Goal: Transaction & Acquisition: Purchase product/service

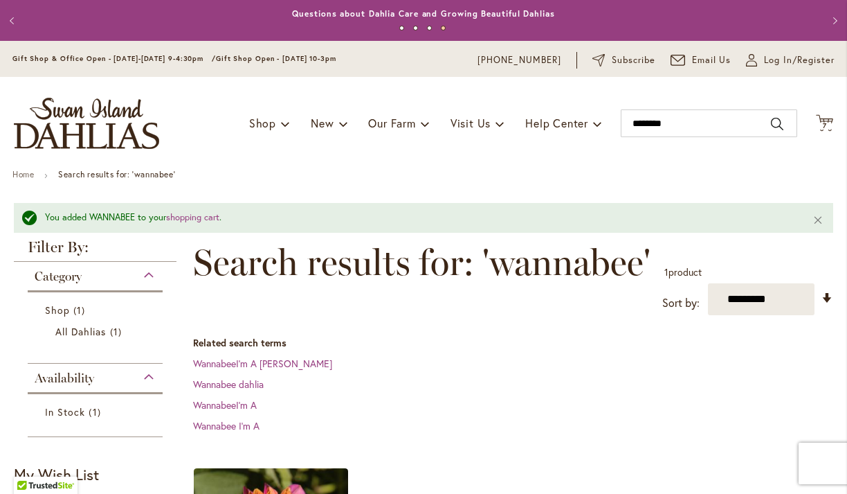
scroll to position [340, 0]
click at [832, 121] on icon at bounding box center [824, 122] width 17 height 17
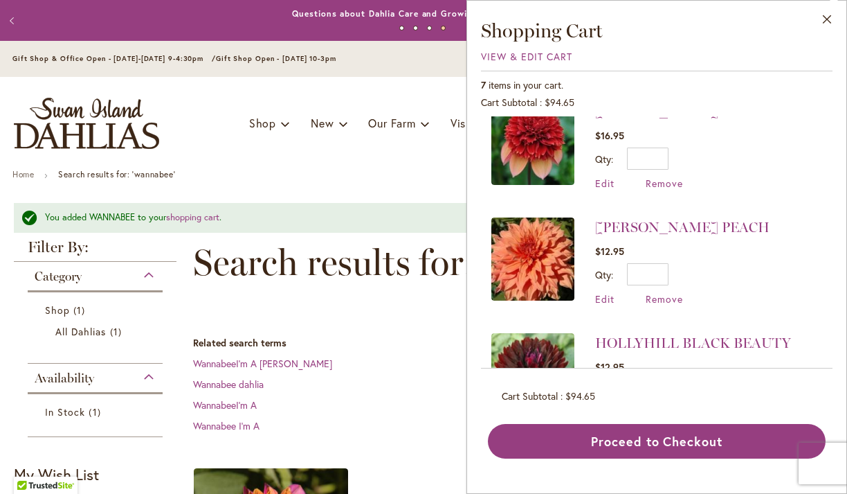
scroll to position [557, 0]
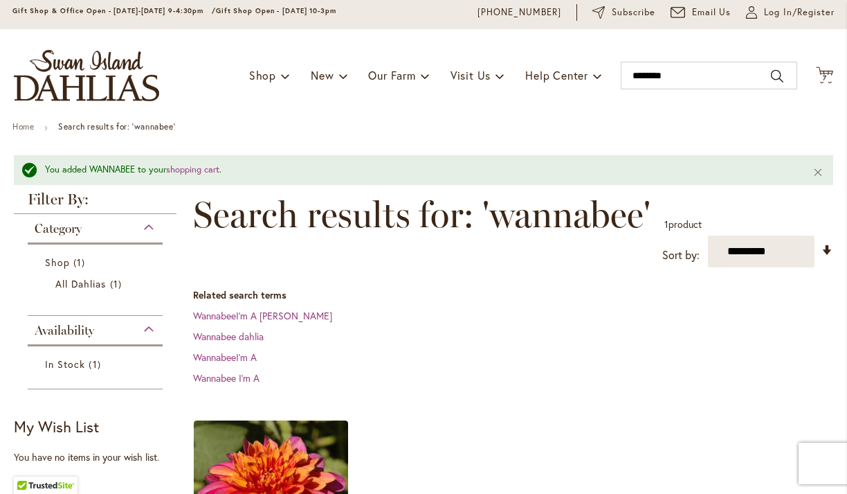
scroll to position [93, 0]
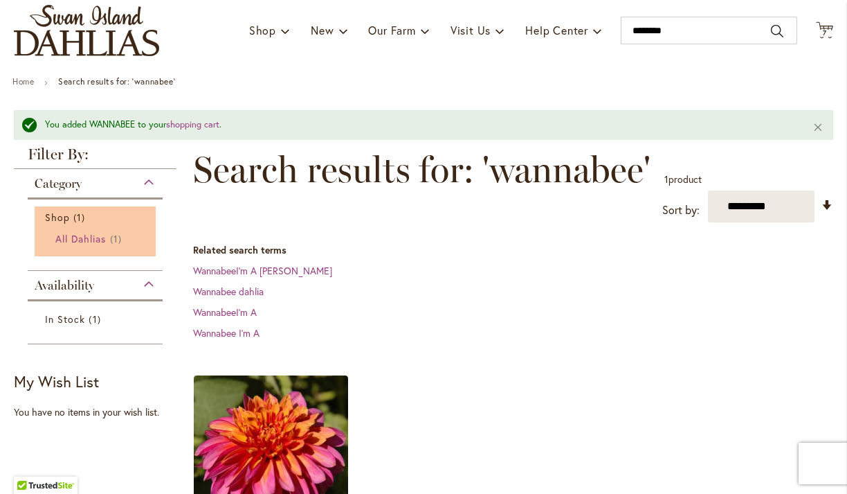
click at [78, 242] on span "All Dahlias" at bounding box center [80, 238] width 51 height 13
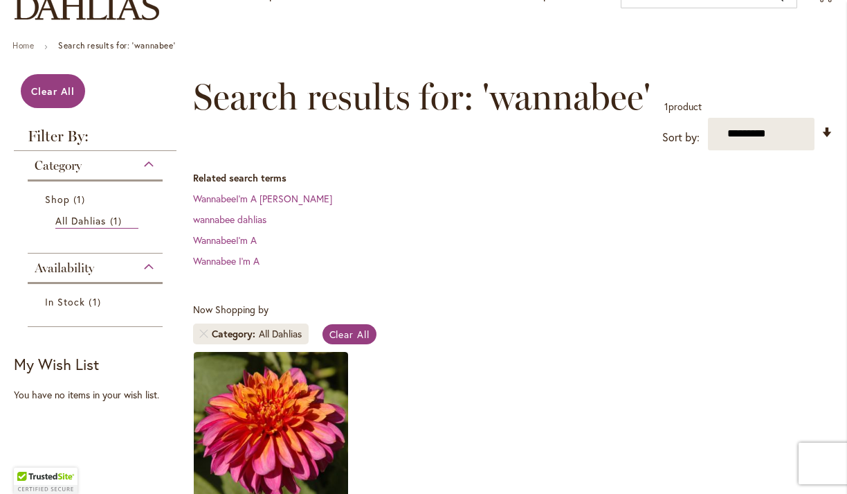
scroll to position [176, 0]
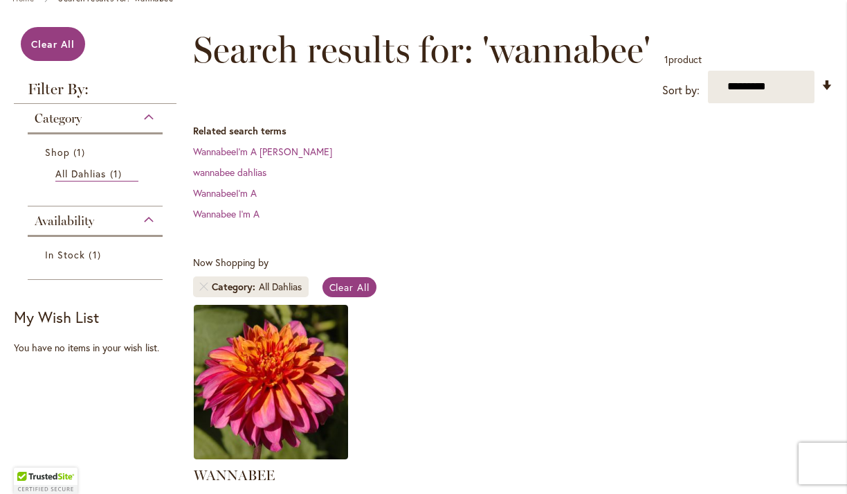
click at [92, 114] on div "Category" at bounding box center [95, 115] width 135 height 22
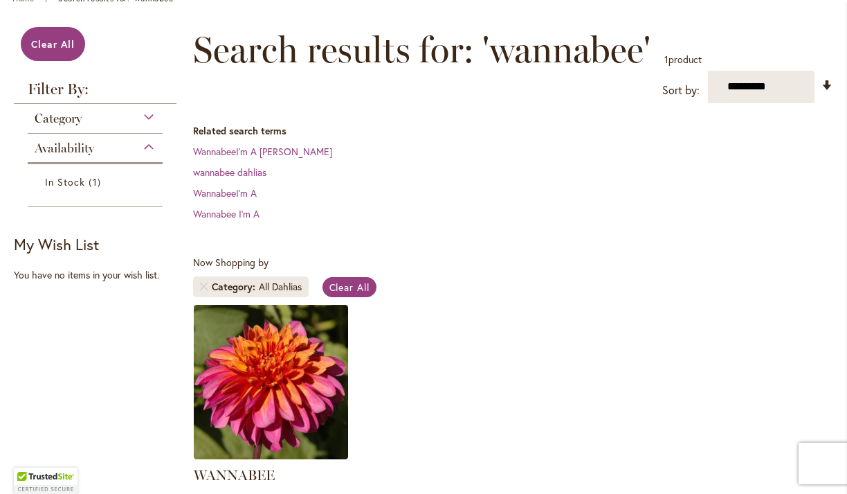
click at [70, 96] on strong "Filter By:" at bounding box center [95, 93] width 163 height 22
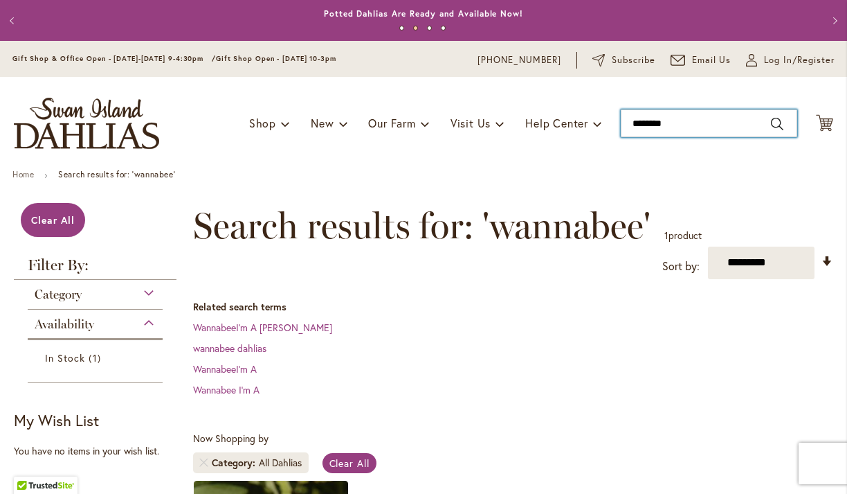
type input "********"
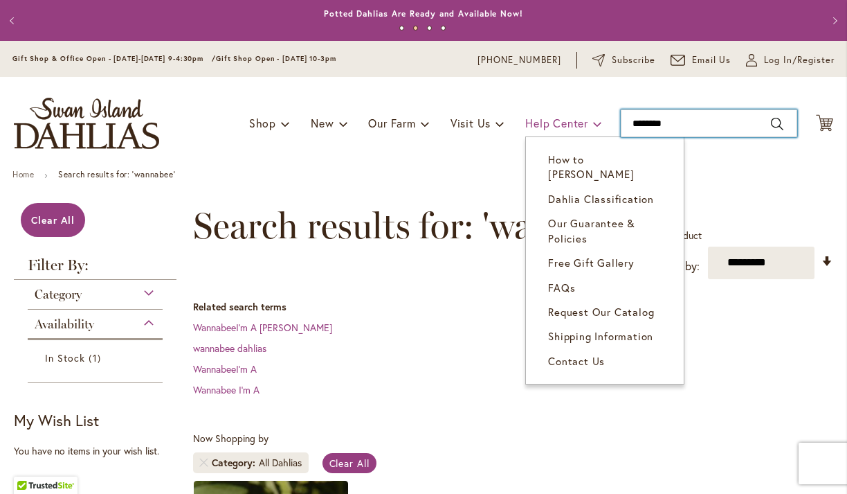
drag, startPoint x: 736, startPoint y: 124, endPoint x: 526, endPoint y: 123, distance: 209.7
click at [529, 123] on div "Toggle Nav Shop Dahlia Tubers Collections Fresh Cut Dahlias Gardening Supplies …" at bounding box center [423, 123] width 847 height 93
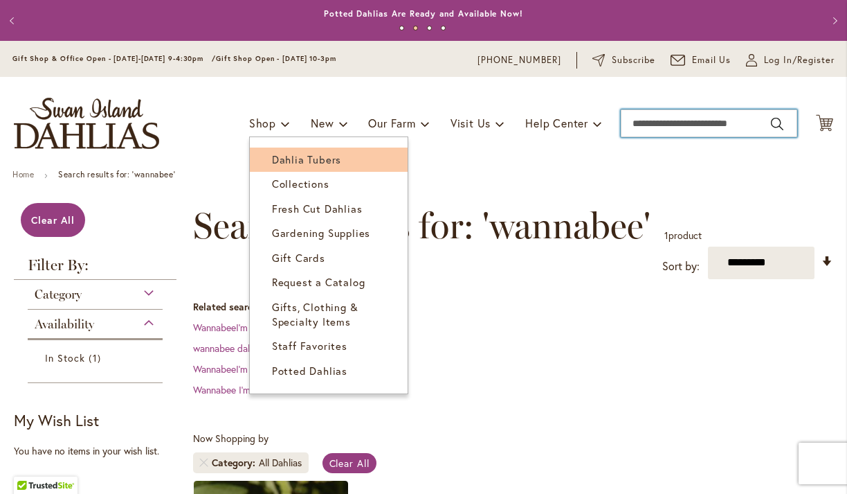
click at [318, 166] on link "Dahlia Tubers" at bounding box center [329, 159] width 158 height 24
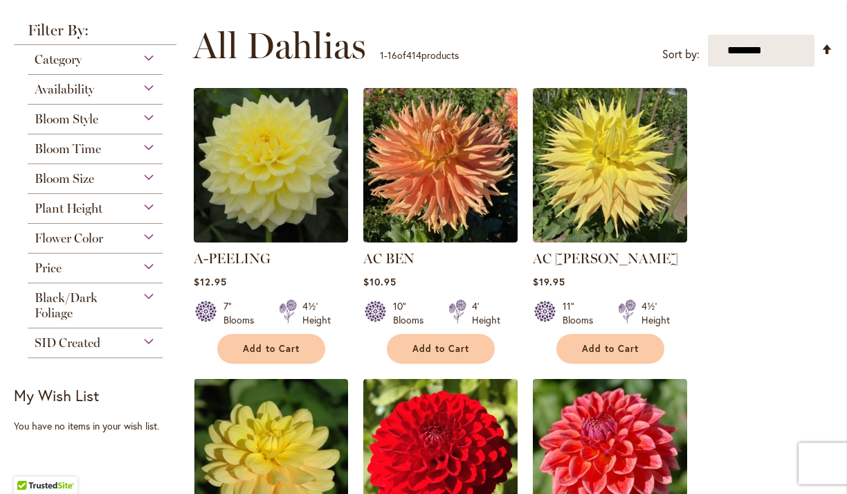
scroll to position [261, 0]
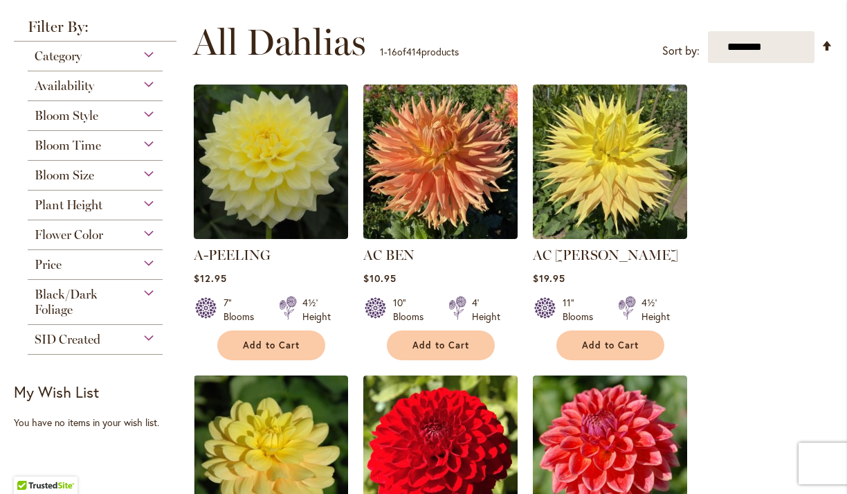
click at [138, 233] on div "Flower Color" at bounding box center [95, 231] width 135 height 22
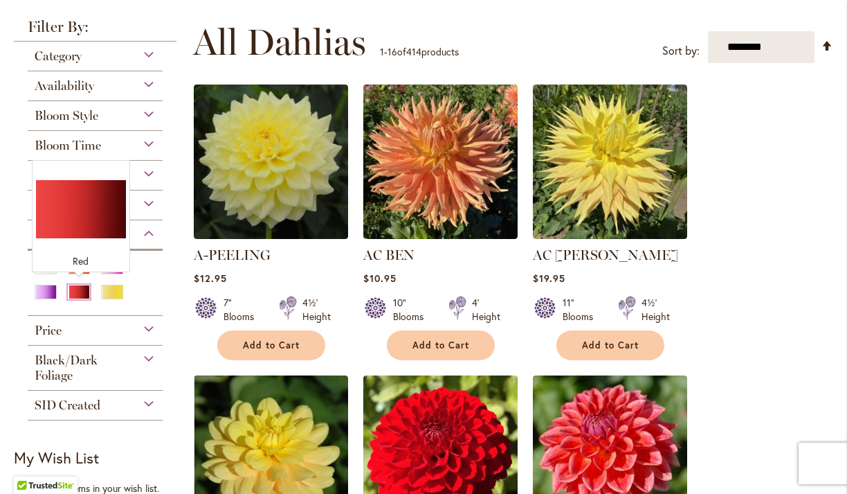
click at [77, 291] on div "Red" at bounding box center [79, 291] width 22 height 15
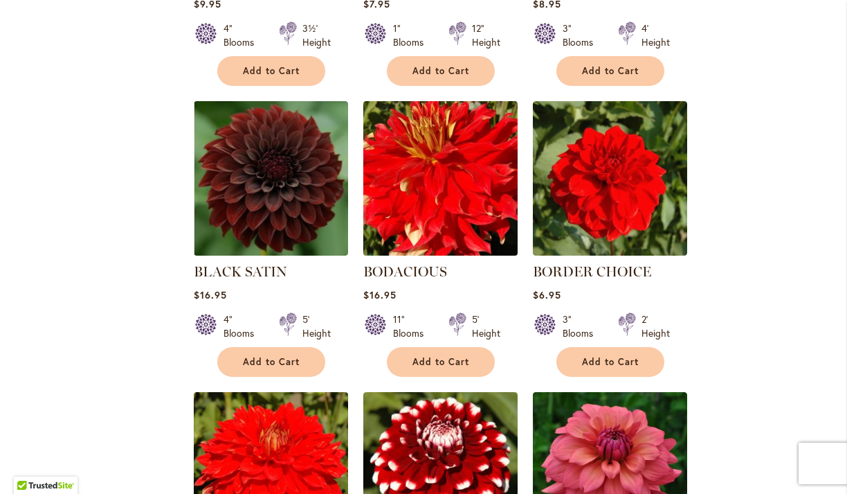
scroll to position [804, 0]
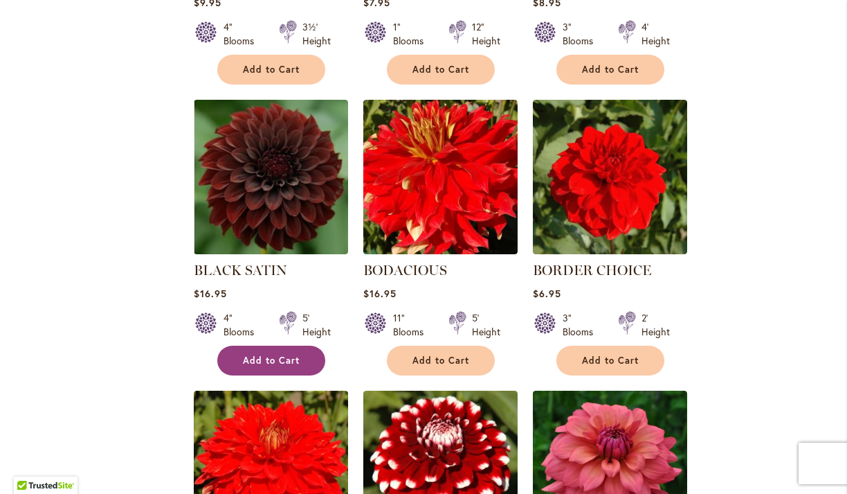
click at [278, 349] on button "Add to Cart" at bounding box center [271, 360] width 108 height 30
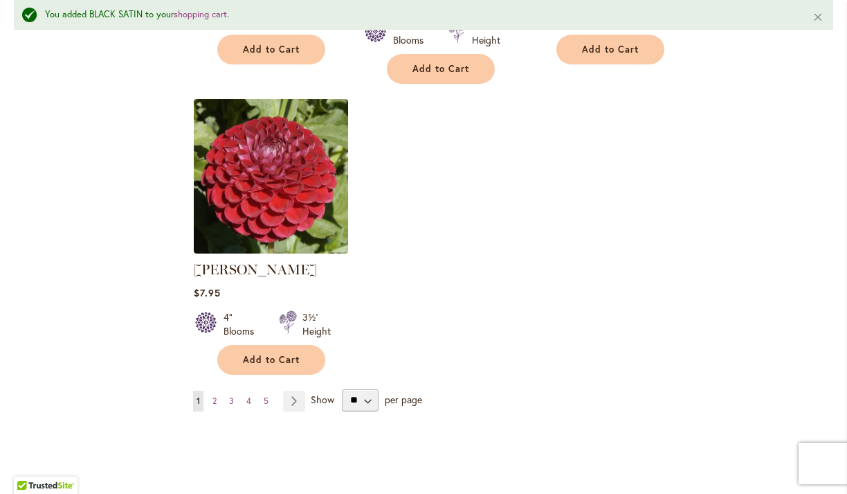
scroll to position [1740, 0]
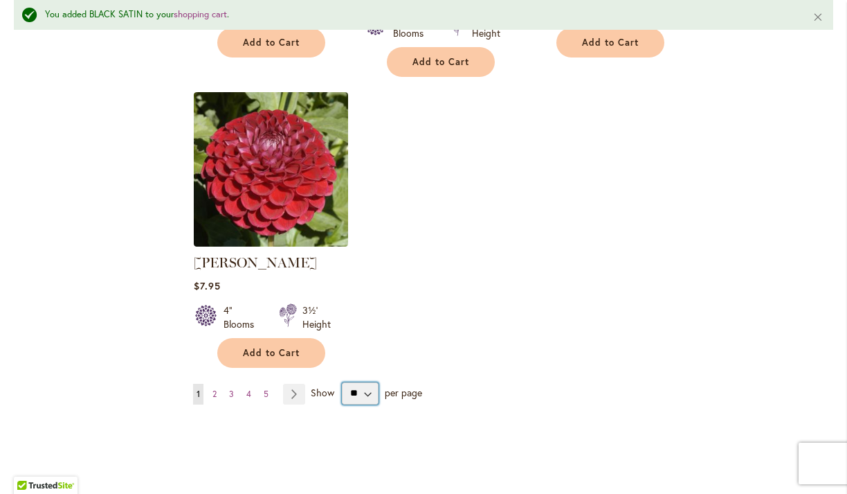
click at [359, 382] on select "** ** ** **" at bounding box center [360, 393] width 37 height 22
select select "**"
click at [342, 382] on select "** ** ** **" at bounding box center [360, 393] width 37 height 22
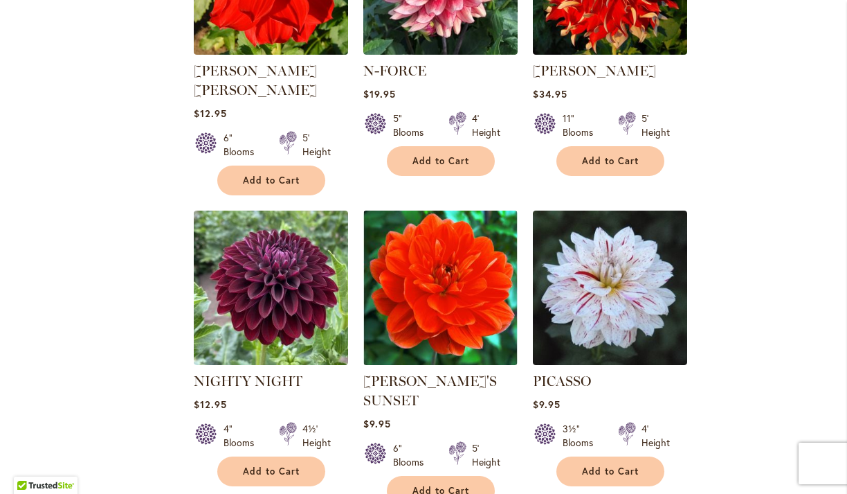
scroll to position [4570, 0]
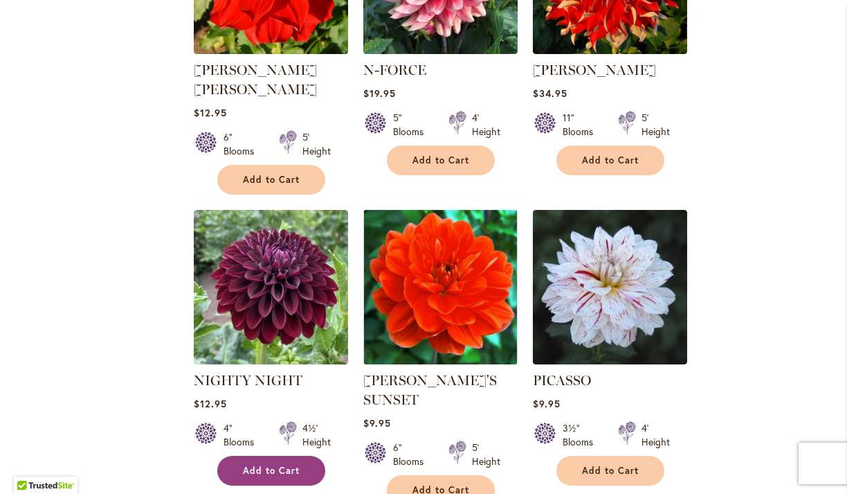
click at [285, 455] on button "Add to Cart" at bounding box center [271, 470] width 108 height 30
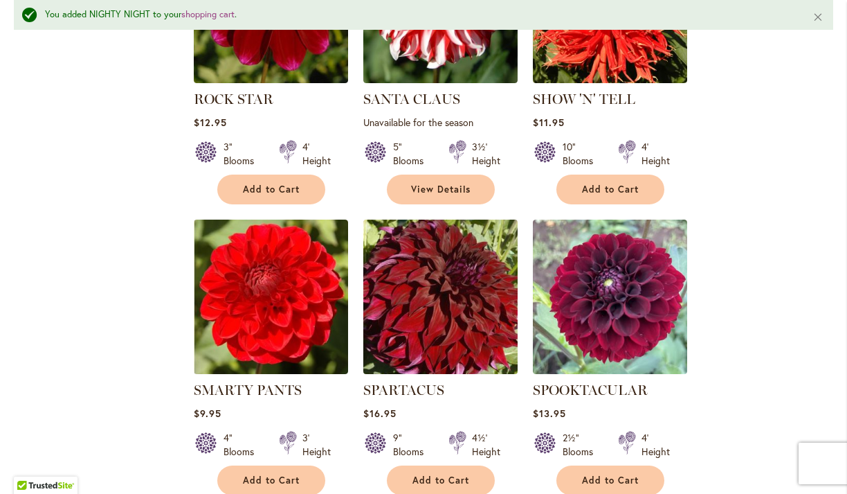
scroll to position [5536, 0]
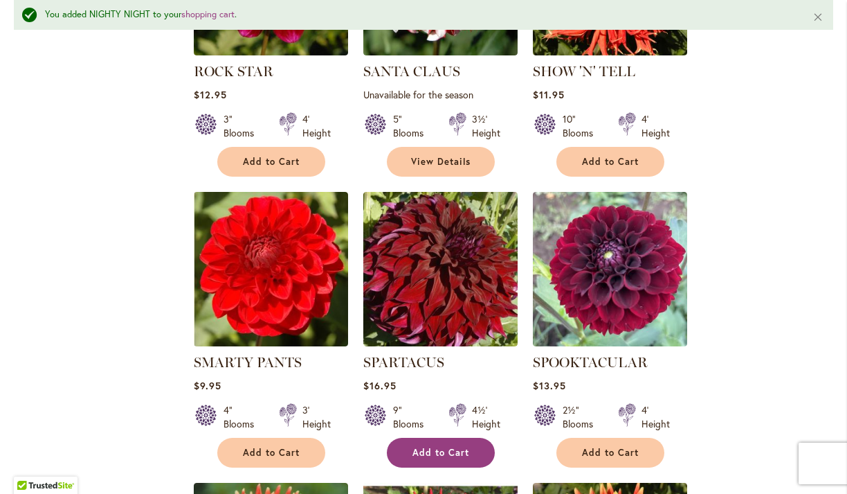
click at [450, 446] on span "Add to Cart" at bounding box center [441, 452] width 57 height 12
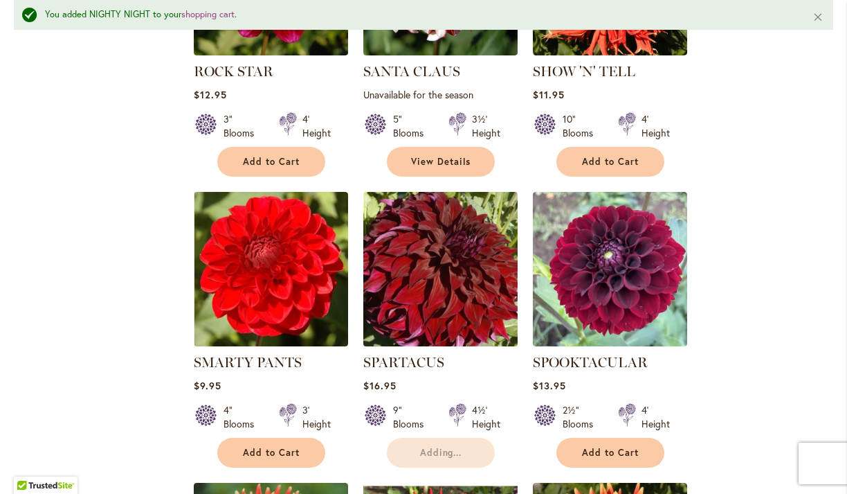
click at [458, 188] on img at bounding box center [440, 269] width 162 height 162
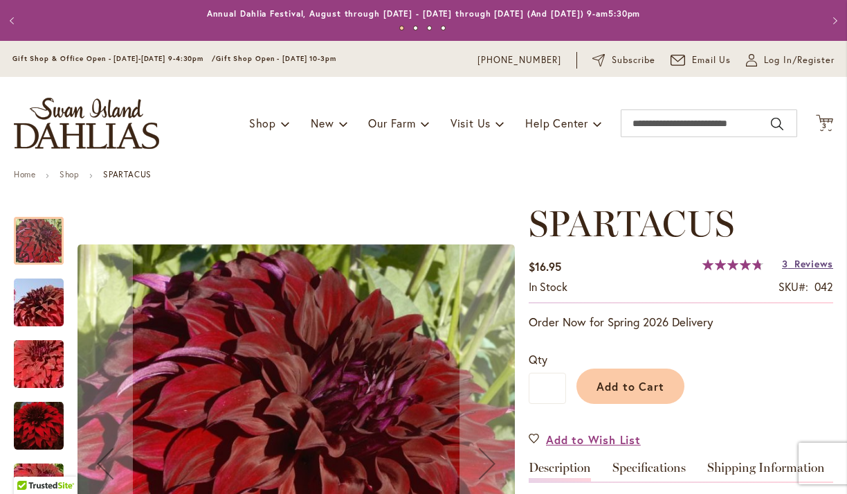
click at [830, 264] on span "Reviews" at bounding box center [814, 263] width 39 height 13
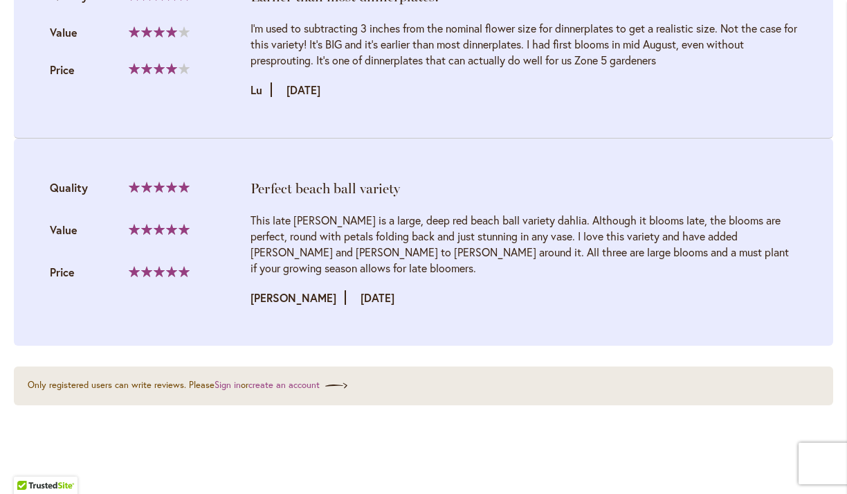
scroll to position [1739, 0]
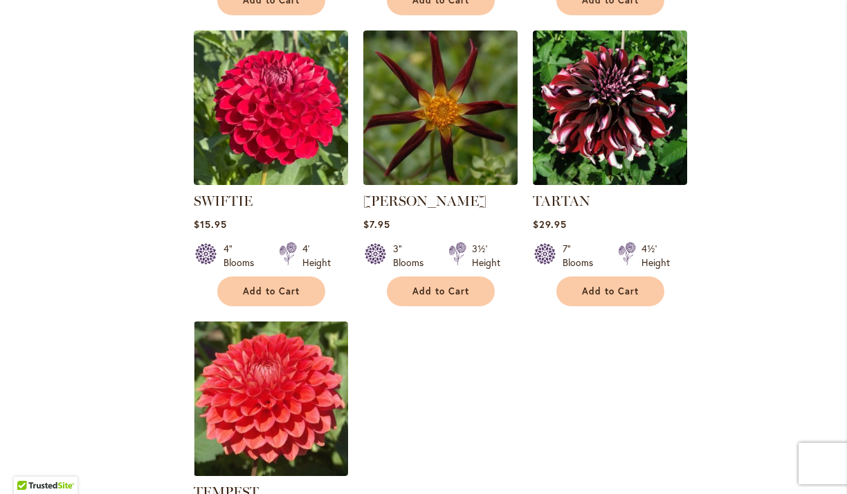
scroll to position [6415, 0]
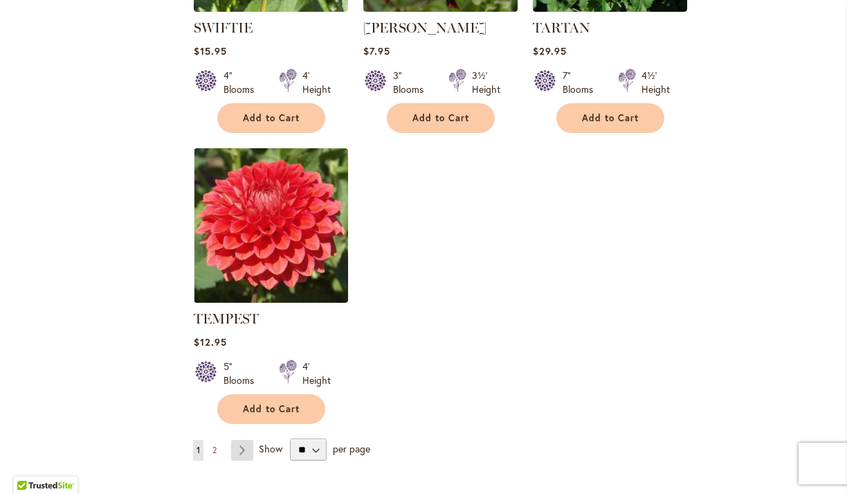
click at [245, 440] on link "Page Next" at bounding box center [242, 450] width 23 height 21
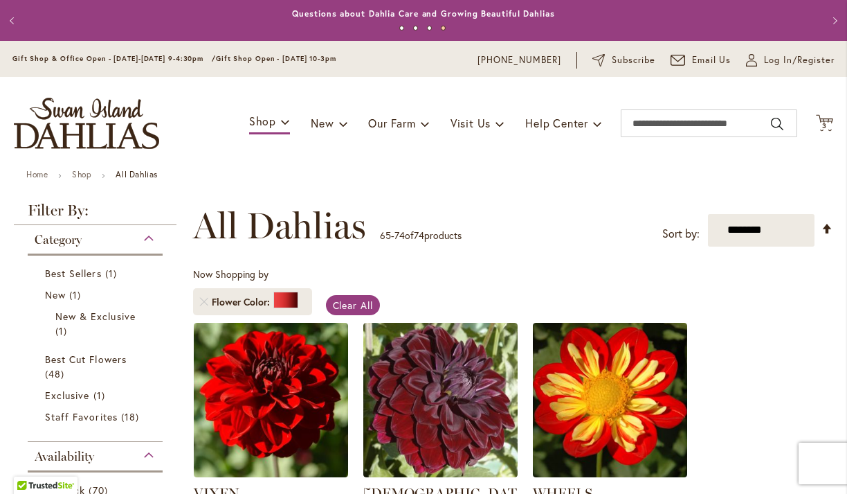
click at [833, 128] on div "Toggle Nav Shop Dahlia Tubers Collections Fresh Cut Dahlias Gardening Supplies …" at bounding box center [423, 123] width 847 height 93
click at [824, 123] on span "3" at bounding box center [824, 125] width 5 height 9
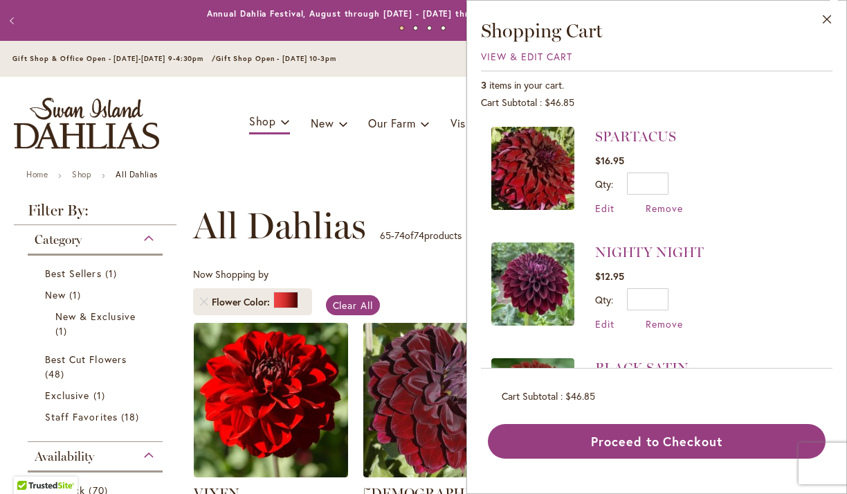
scroll to position [94, 0]
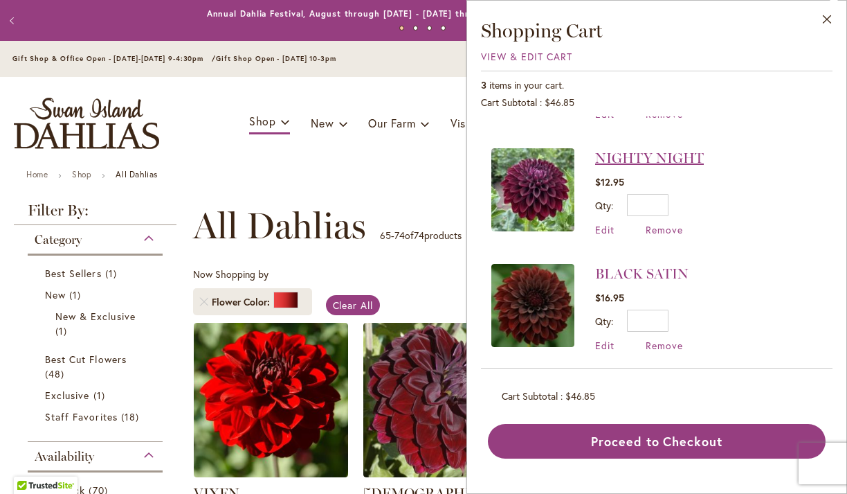
click at [632, 159] on link "NIGHTY NIGHT" at bounding box center [649, 158] width 109 height 17
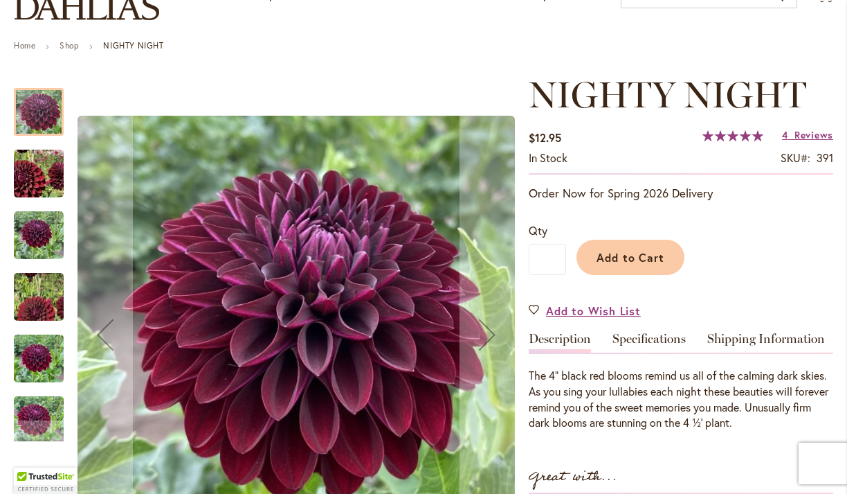
scroll to position [152, 0]
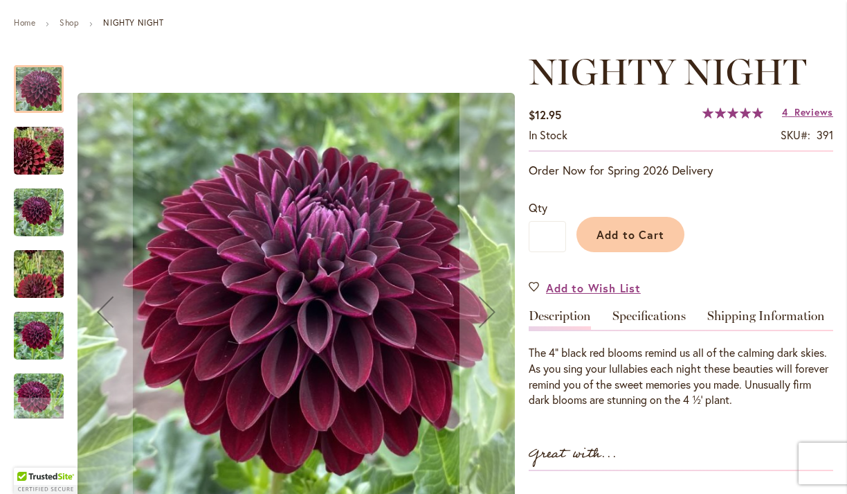
click at [33, 292] on img "Nighty Night" at bounding box center [39, 273] width 100 height 89
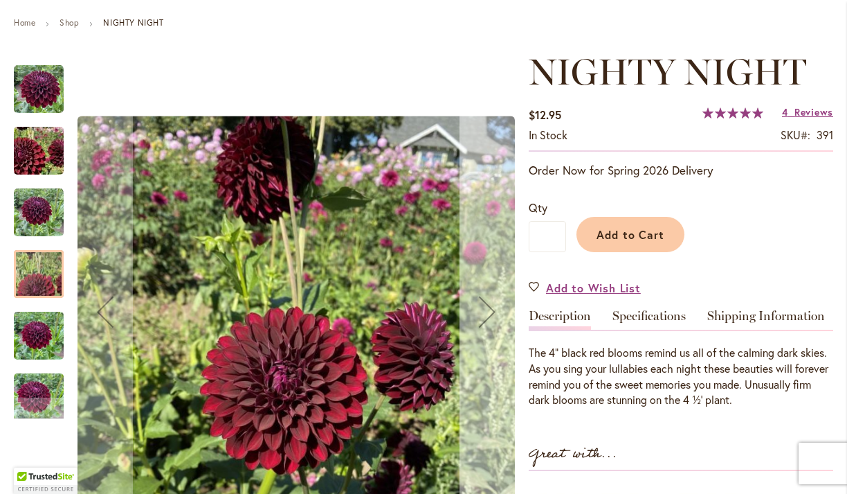
click at [487, 331] on div "Next" at bounding box center [487, 311] width 55 height 55
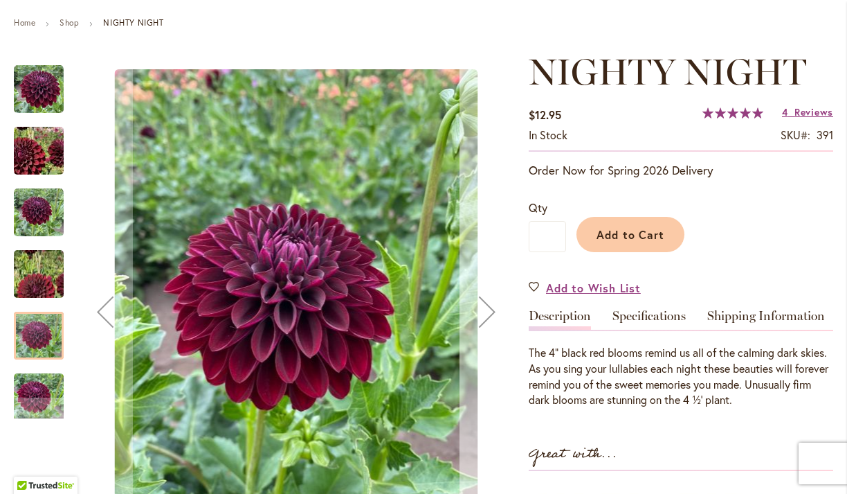
click at [487, 331] on div "Next" at bounding box center [487, 311] width 55 height 55
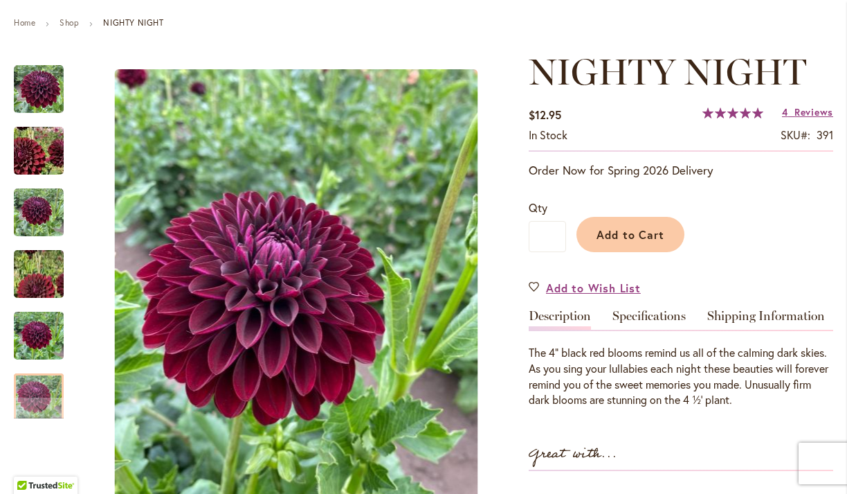
scroll to position [0, 0]
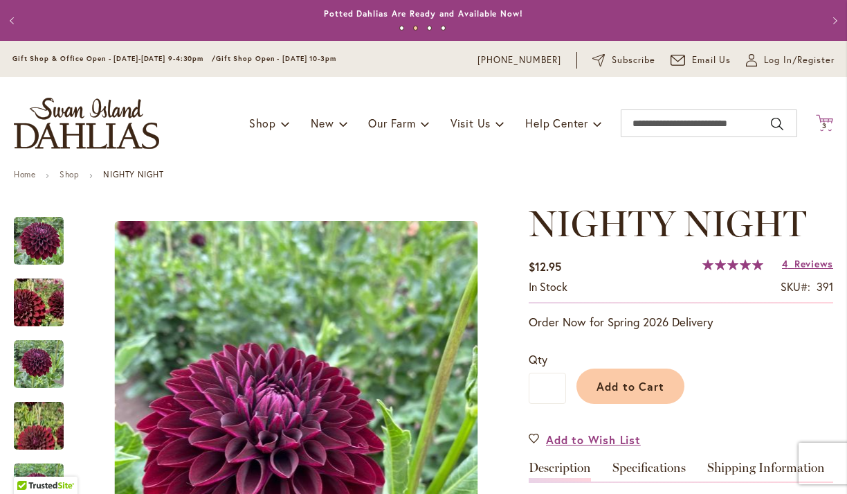
click at [824, 120] on icon at bounding box center [824, 122] width 17 height 17
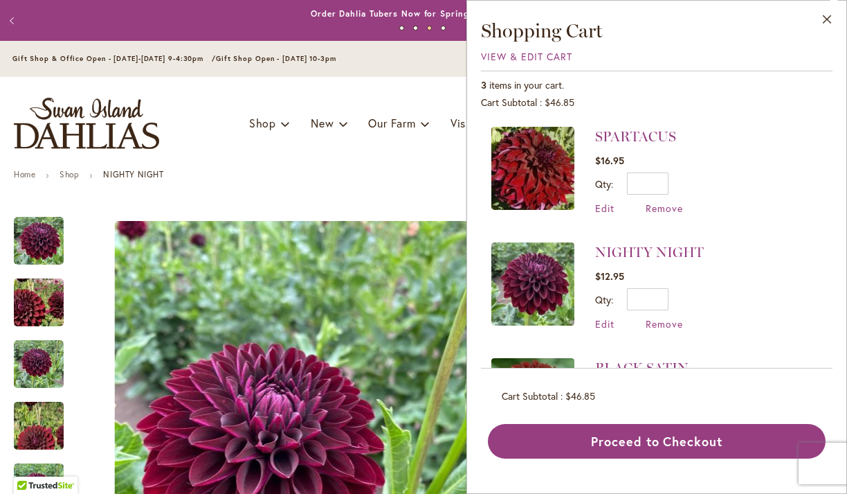
scroll to position [99, 0]
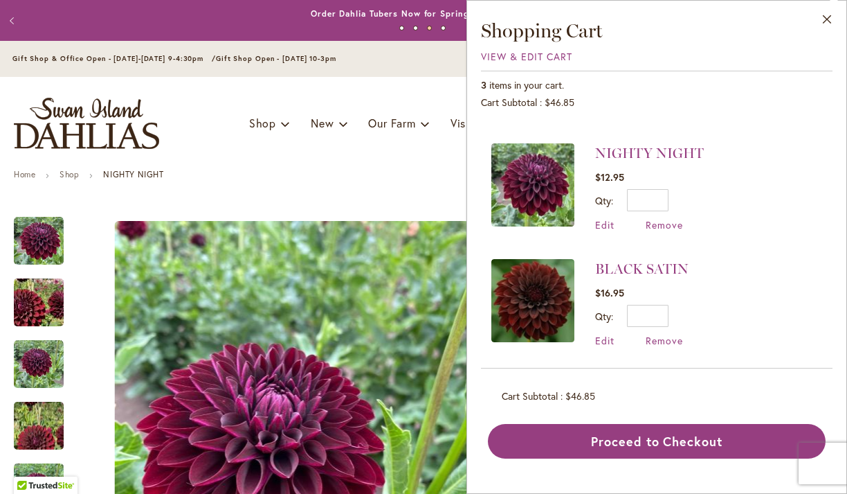
click at [669, 270] on link "BLACK SATIN" at bounding box center [641, 268] width 93 height 17
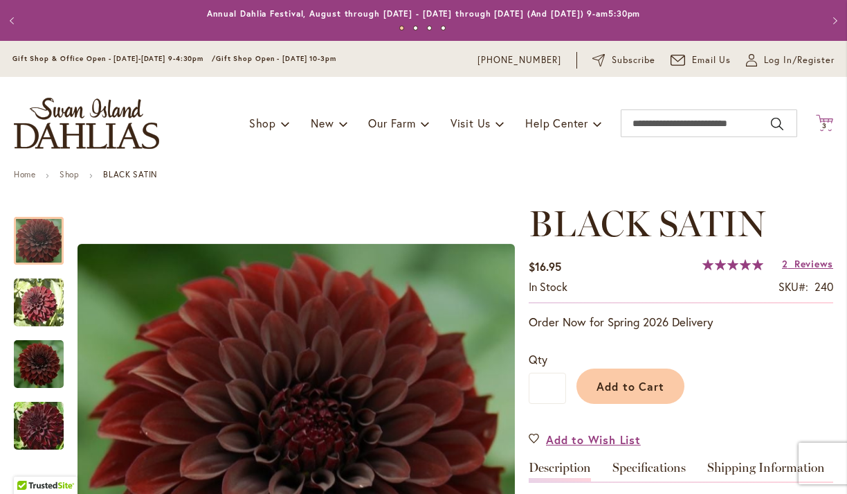
click at [829, 125] on span "3 3 items" at bounding box center [825, 126] width 14 height 7
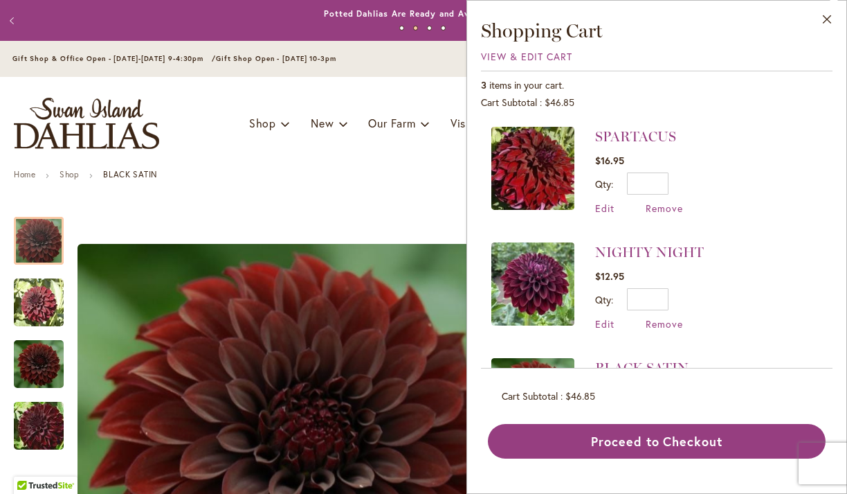
scroll to position [99, 0]
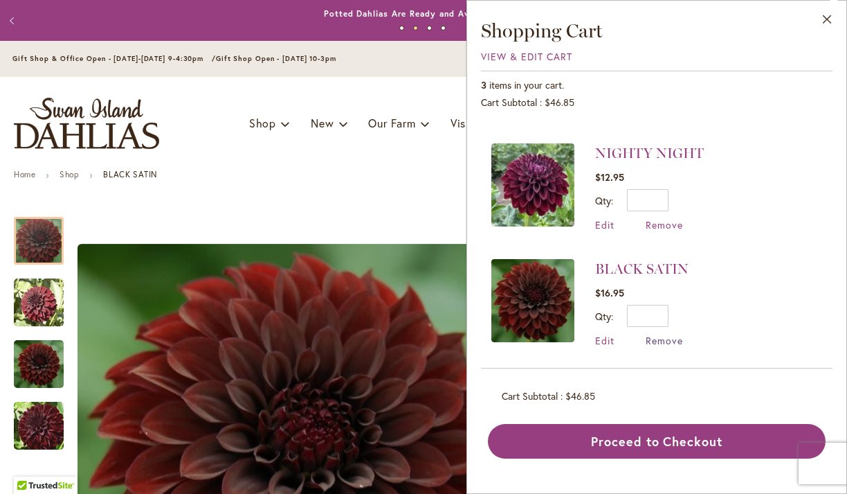
click at [662, 340] on span "Remove" at bounding box center [664, 340] width 37 height 13
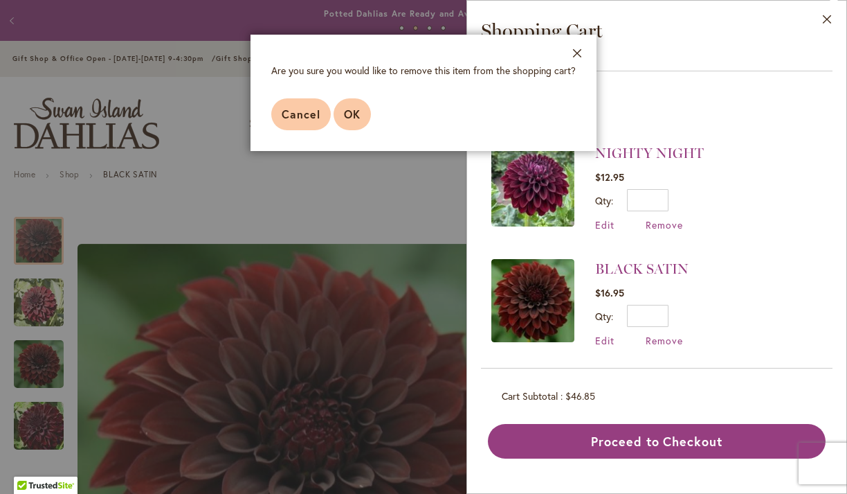
click at [344, 118] on span "OK" at bounding box center [352, 114] width 17 height 15
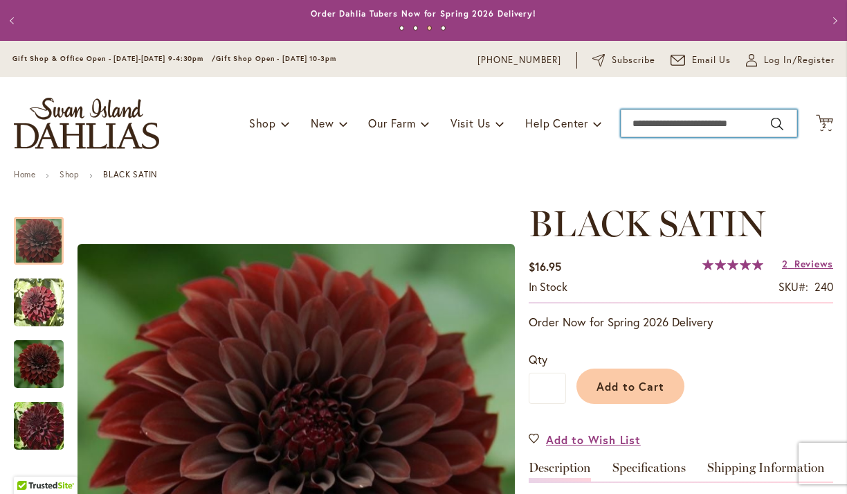
click at [694, 127] on input "Search" at bounding box center [709, 123] width 177 height 28
type input "*****"
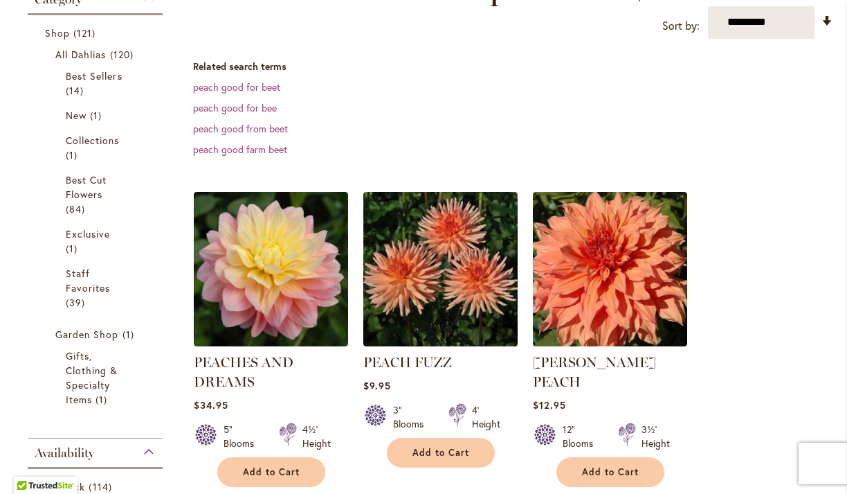
scroll to position [268, 0]
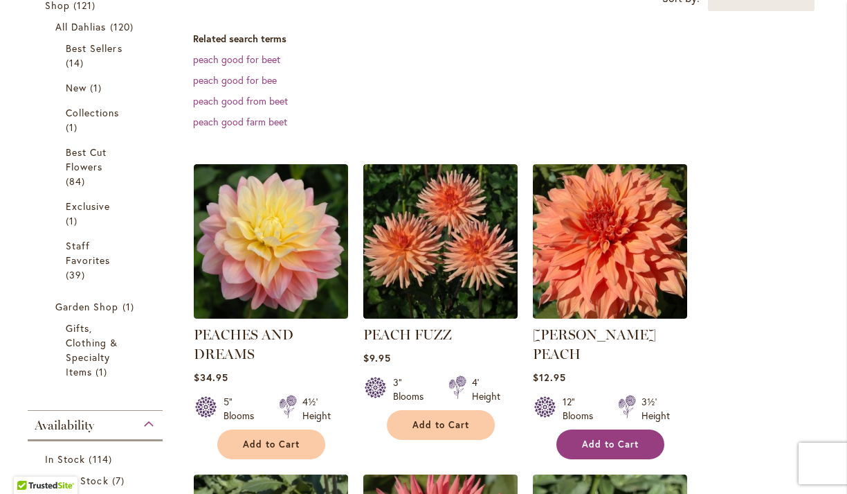
click at [595, 438] on span "Add to Cart" at bounding box center [610, 444] width 57 height 12
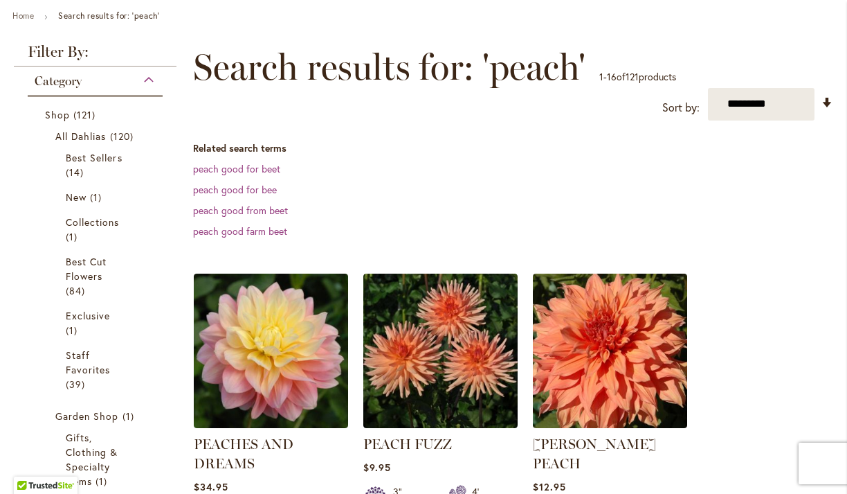
scroll to position [0, 0]
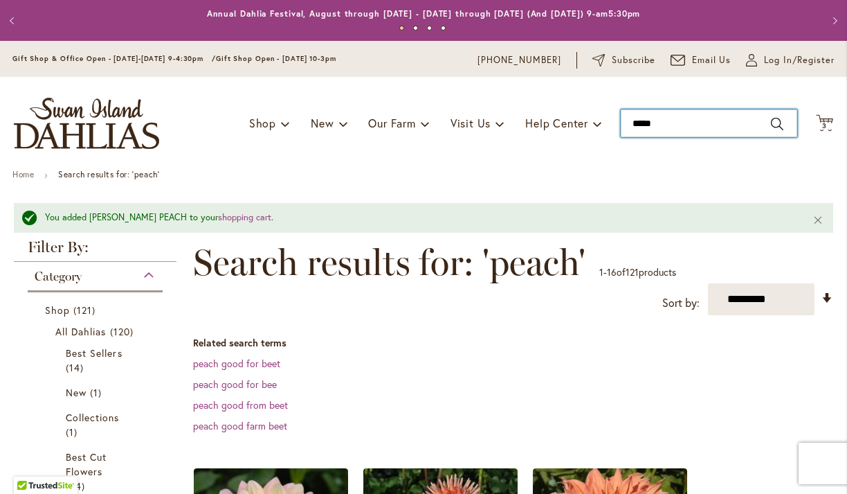
click at [685, 129] on input "*****" at bounding box center [709, 123] width 177 height 28
type input "*"
type input "*****"
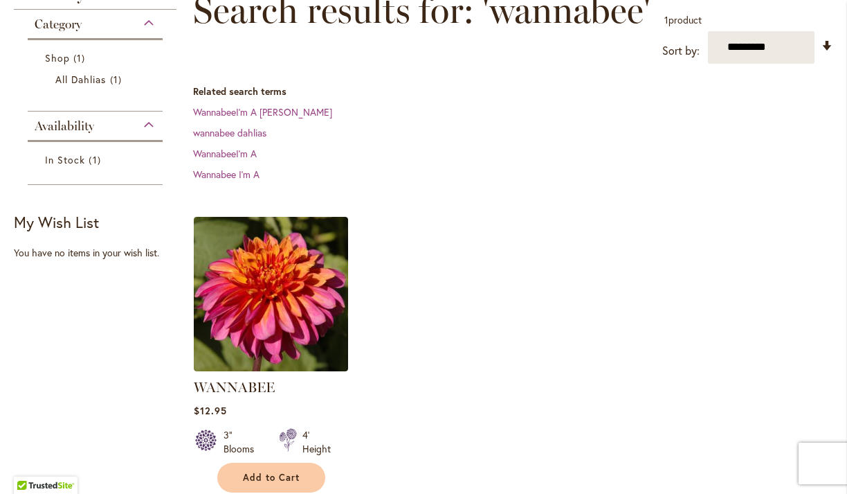
scroll to position [237, 0]
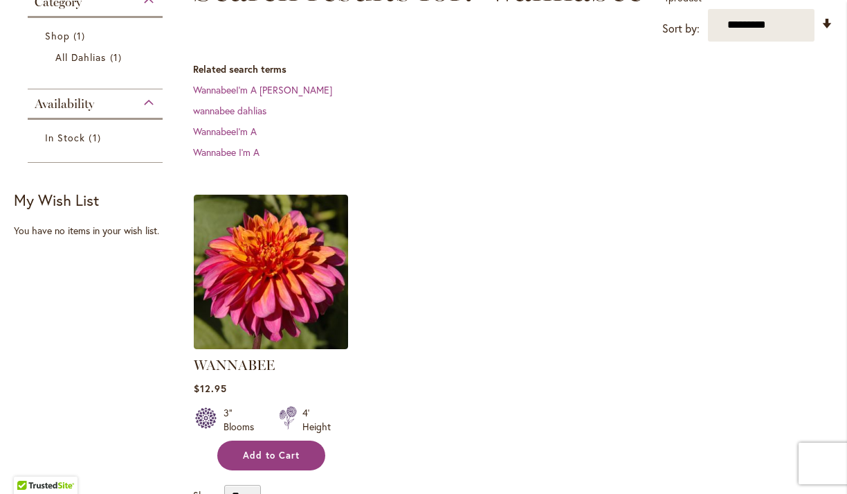
click at [280, 449] on span "Add to Cart" at bounding box center [271, 455] width 57 height 12
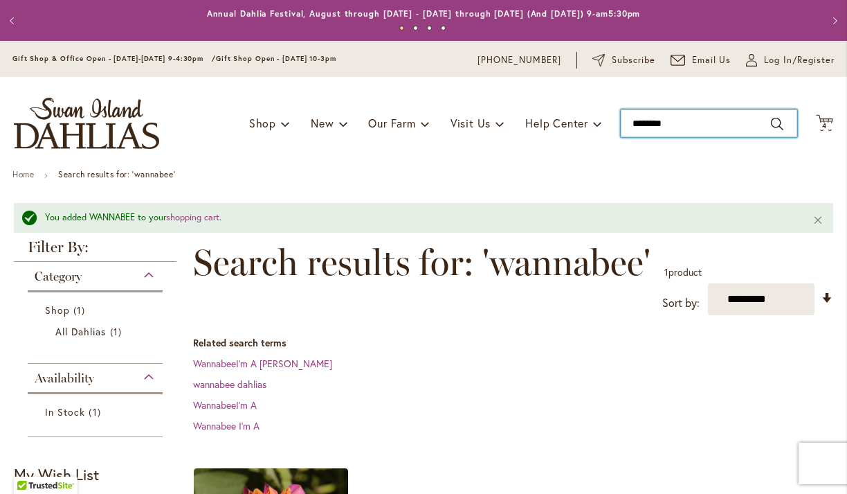
drag, startPoint x: 700, startPoint y: 127, endPoint x: 591, endPoint y: 84, distance: 117.5
click at [588, 84] on div "Toggle Nav Shop Dahlia Tubers Collections Fresh Cut Dahlias Gardening Supplies …" at bounding box center [423, 123] width 847 height 93
type input "*****"
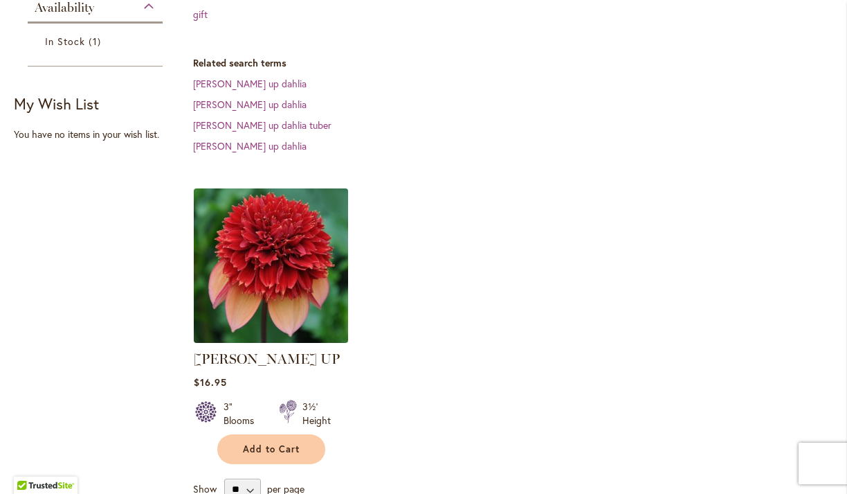
scroll to position [348, 0]
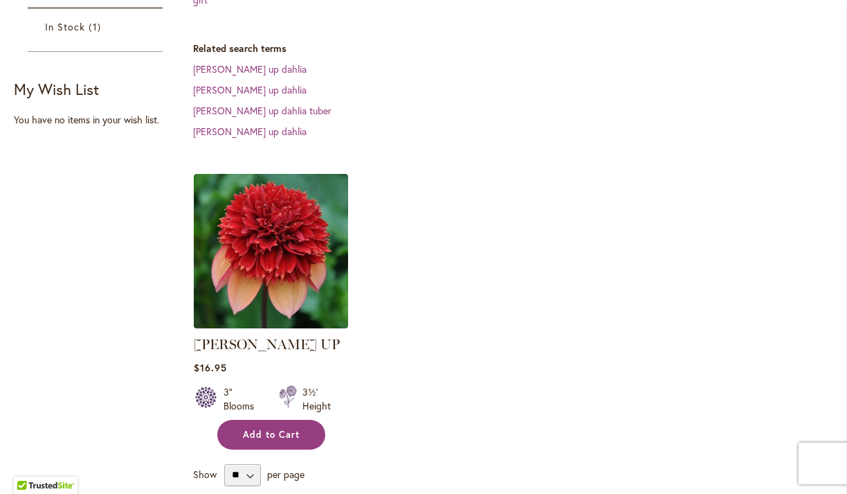
click at [280, 428] on span "Add to Cart" at bounding box center [271, 434] width 57 height 12
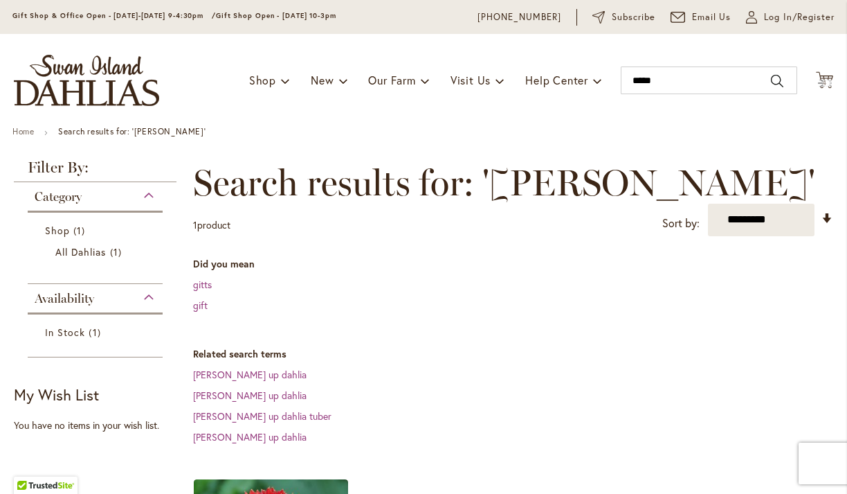
scroll to position [5, 0]
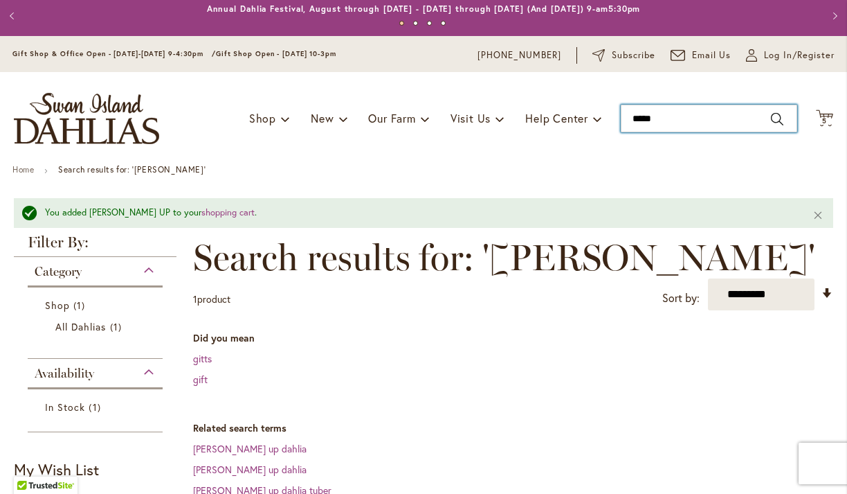
click at [709, 121] on input "*****" at bounding box center [709, 119] width 177 height 28
type input "*"
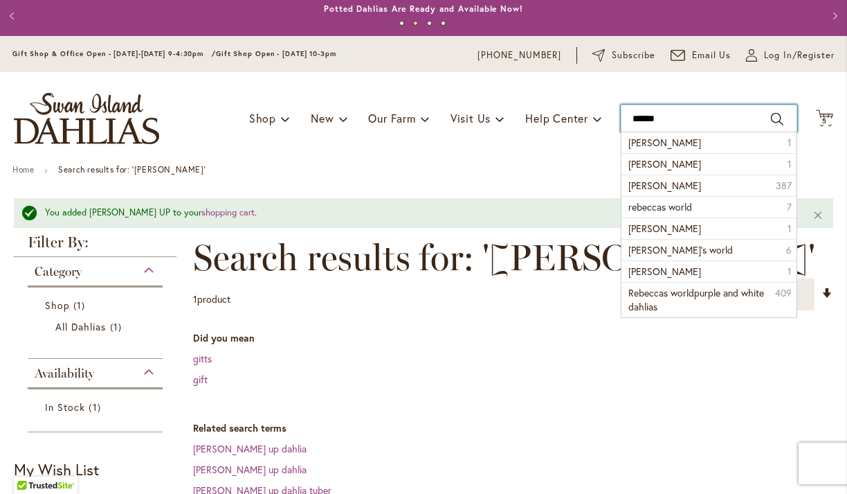
type input "*******"
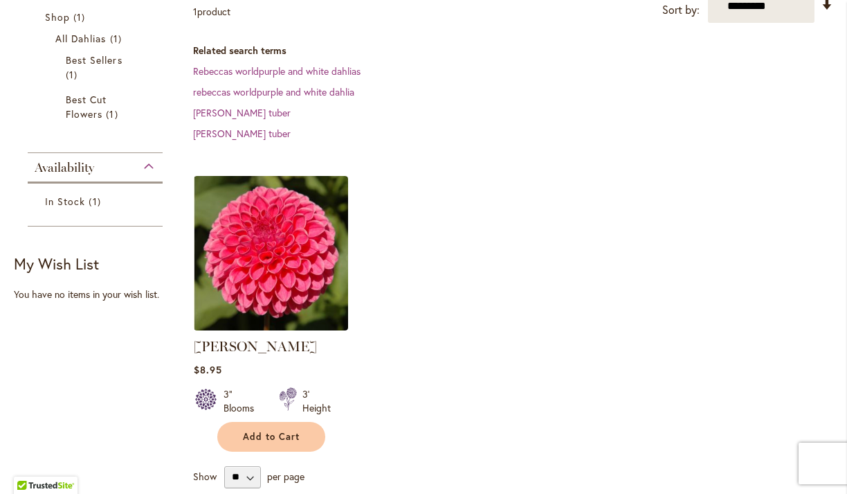
scroll to position [288, 0]
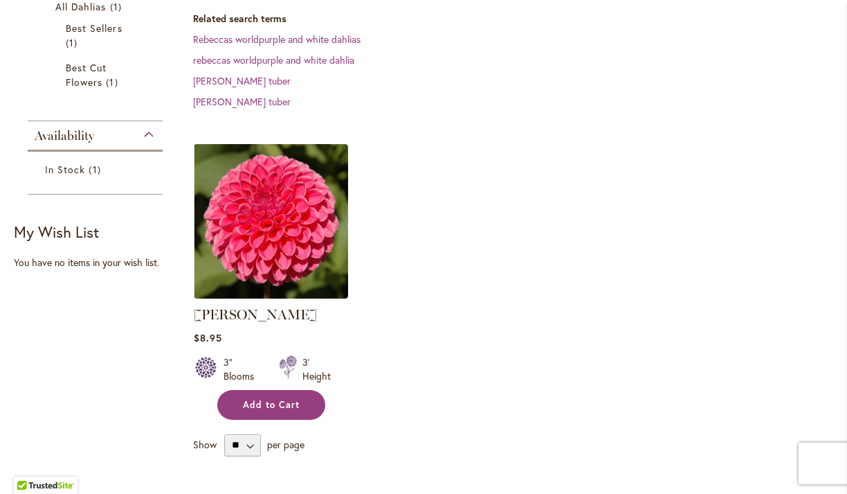
click at [288, 401] on span "Add to Cart" at bounding box center [271, 405] width 57 height 12
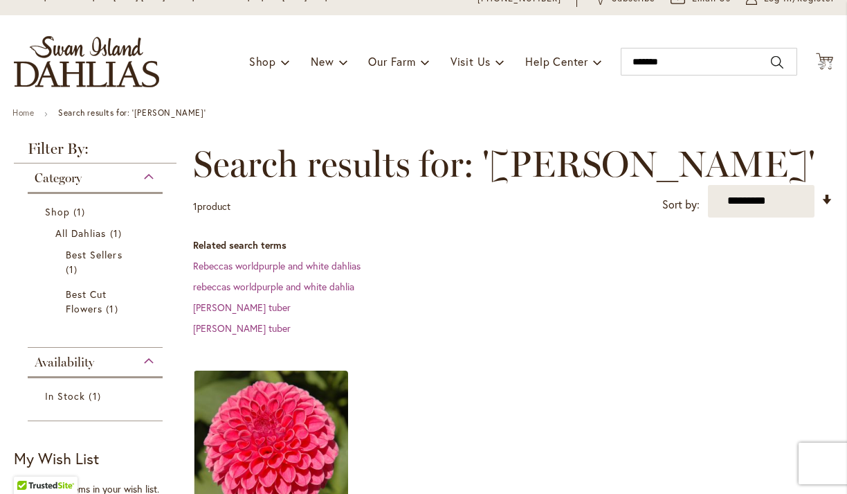
scroll to position [33, 0]
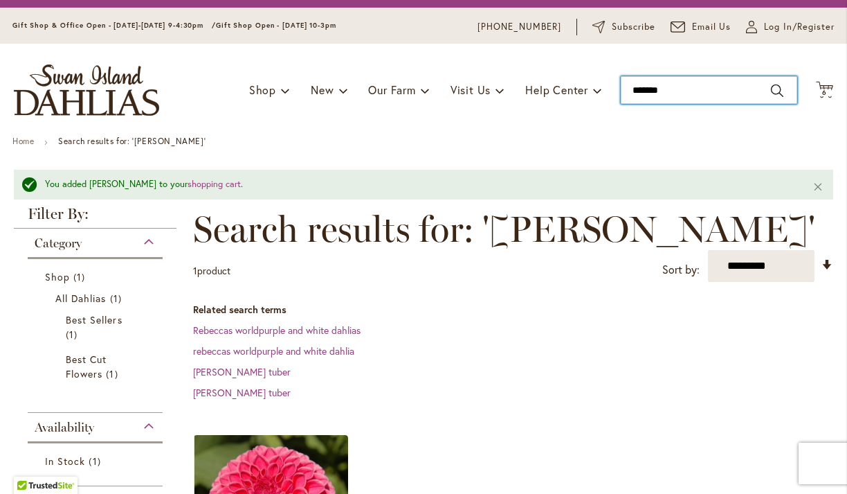
click at [690, 94] on input "*******" at bounding box center [709, 90] width 177 height 28
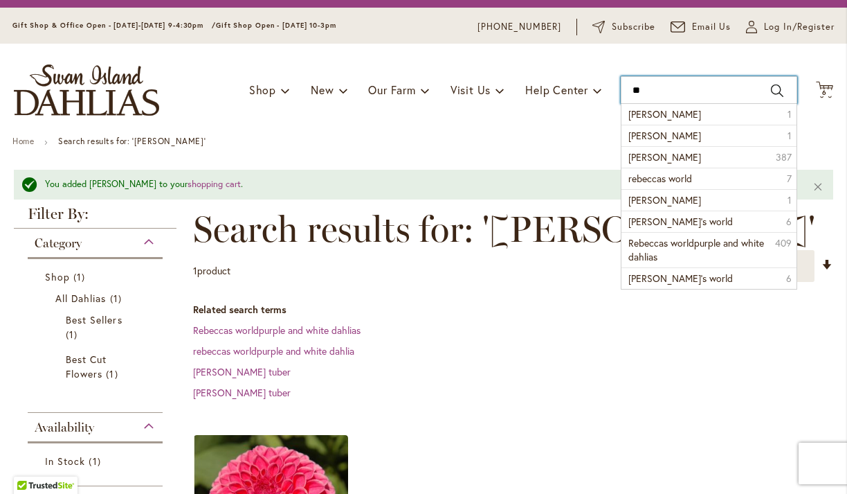
type input "*"
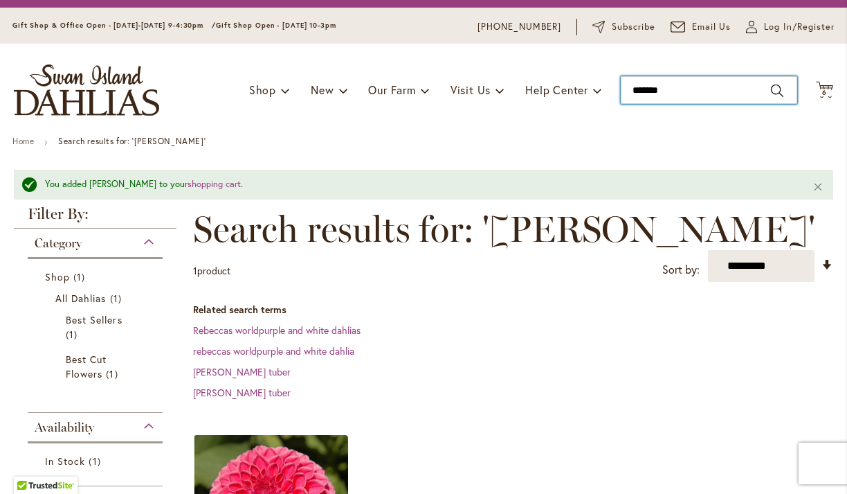
type input "********"
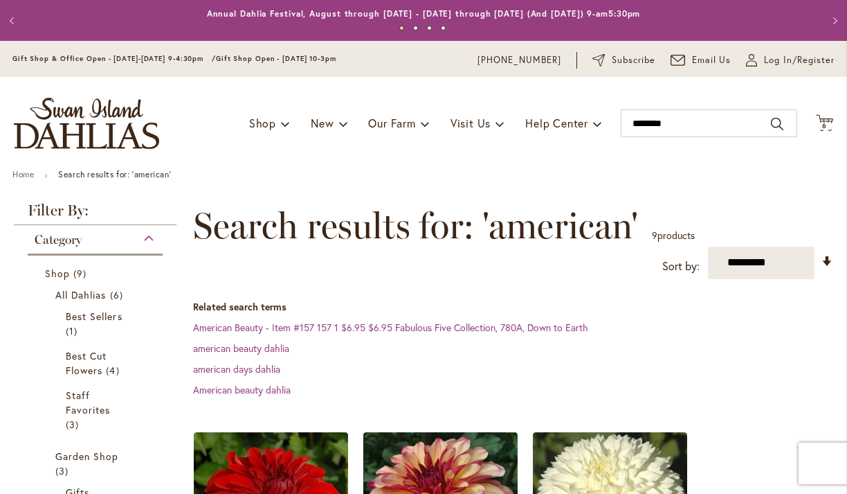
click at [774, 92] on div "Toggle Nav Shop Dahlia Tubers Collections Fresh Cut Dahlias Gardening Supplies …" at bounding box center [423, 123] width 847 height 93
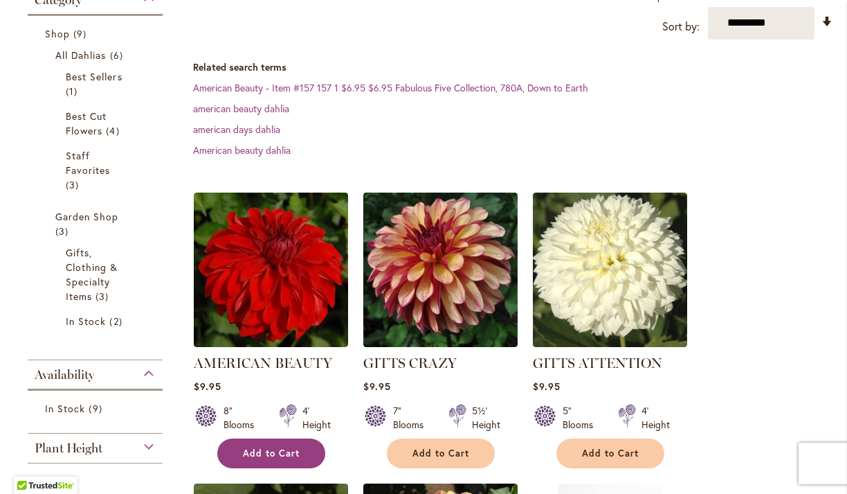
scroll to position [251, 0]
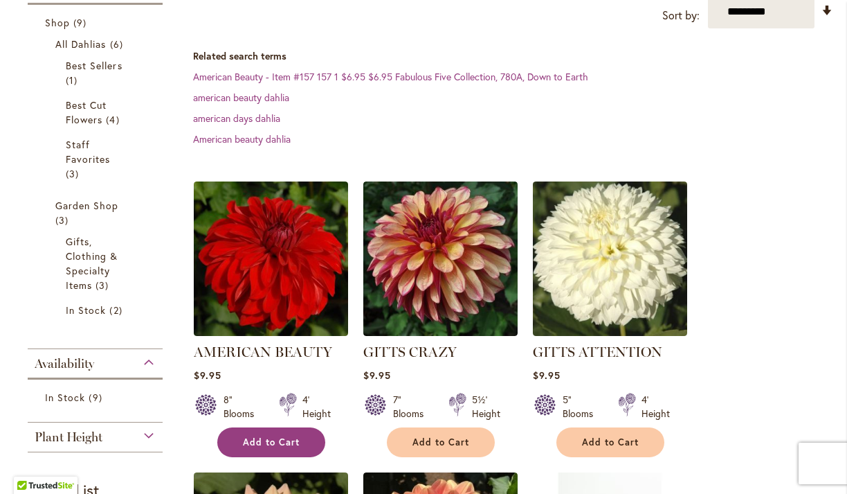
click at [282, 432] on button "Add to Cart" at bounding box center [271, 442] width 108 height 30
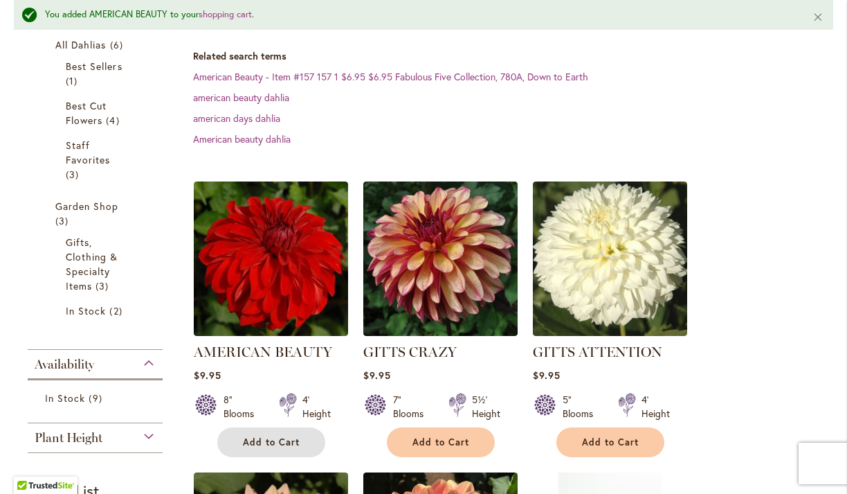
scroll to position [0, 0]
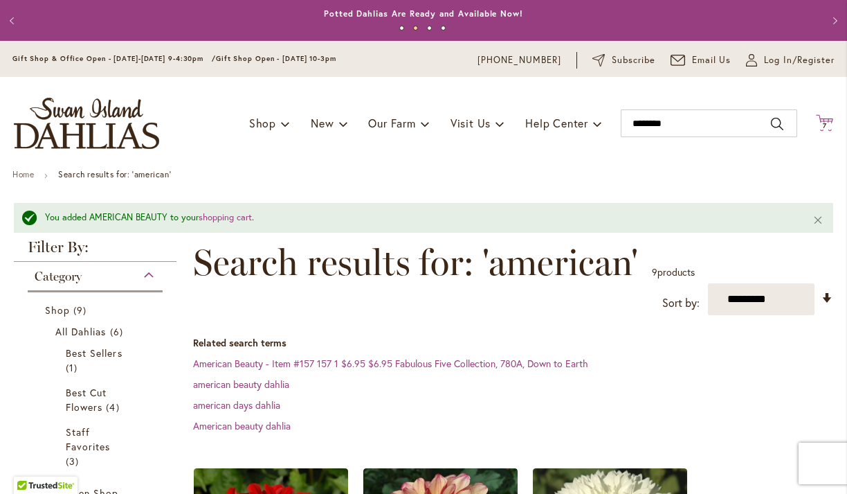
click at [824, 126] on span "7" at bounding box center [825, 125] width 4 height 9
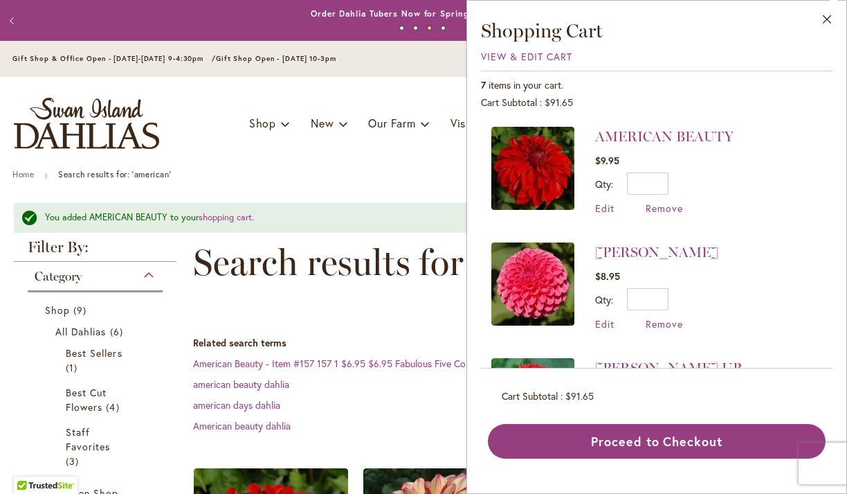
click at [432, 165] on div "Toggle Nav Shop Dahlia Tubers Collections Fresh Cut Dahlias Gardening Supplies …" at bounding box center [423, 123] width 847 height 93
